Goal: Download file/media

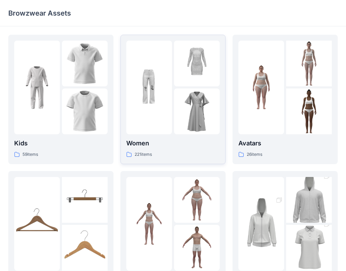
click at [204, 140] on p "Women" at bounding box center [173, 143] width 94 height 10
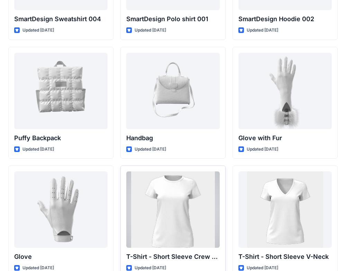
scroll to position [5329, 0]
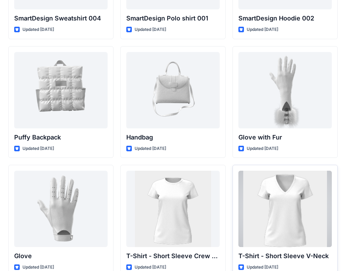
click at [293, 208] on div at bounding box center [286, 208] width 94 height 76
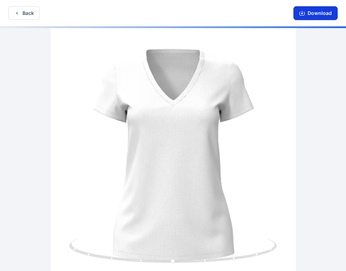
scroll to position [1, 0]
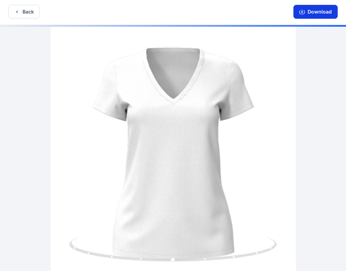
click at [318, 12] on button "Download" at bounding box center [316, 12] width 44 height 14
